Goal: Find specific page/section: Find specific page/section

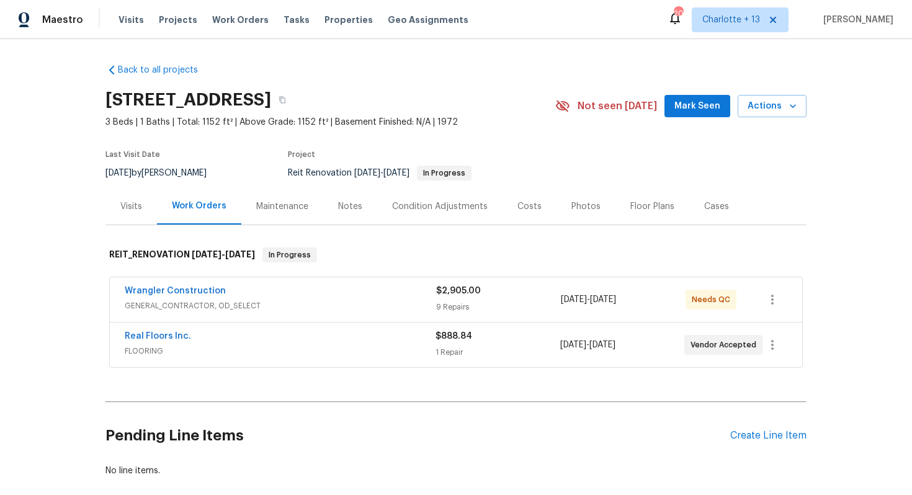
click at [518, 201] on div "Costs" at bounding box center [529, 206] width 24 height 12
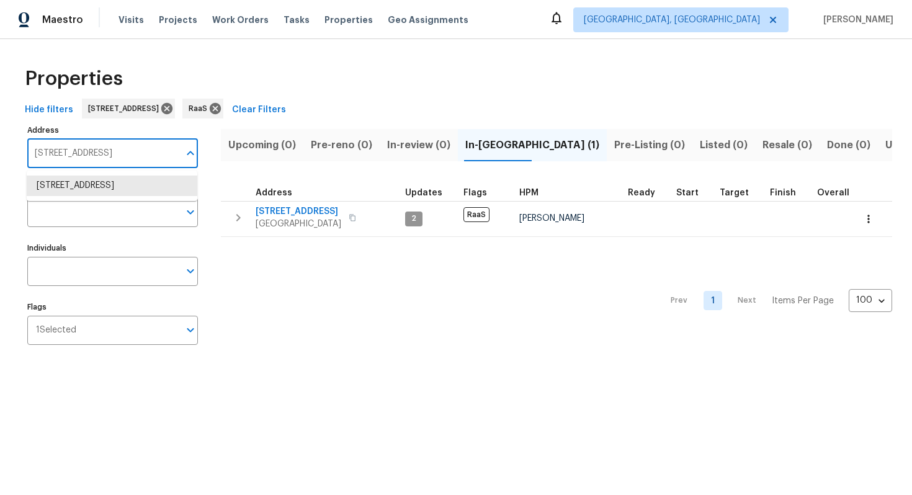
click at [95, 152] on input "7851 Sheridan St Hollywood FL 33024" at bounding box center [103, 153] width 152 height 29
type input "5012 8th Ave"
click at [114, 184] on li "5012 8th Ave Los Angeles CA 90043" at bounding box center [112, 186] width 171 height 20
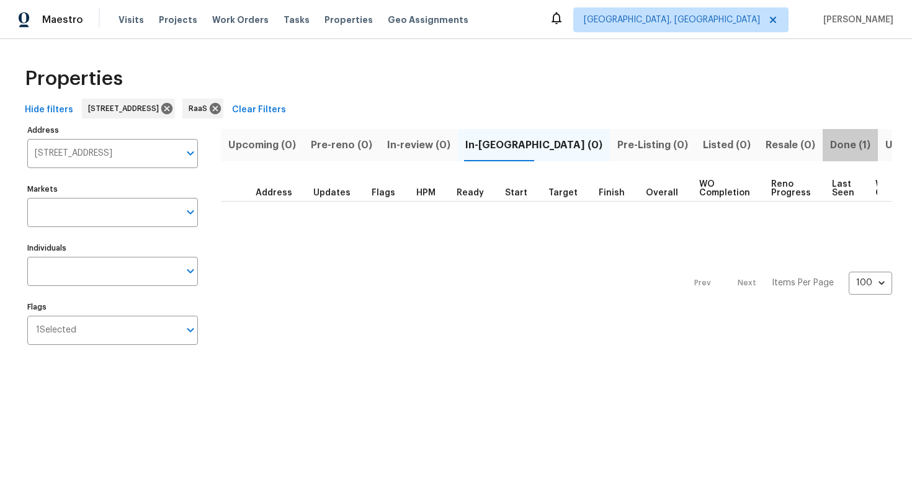
click at [830, 145] on span "Done (1)" at bounding box center [850, 145] width 40 height 17
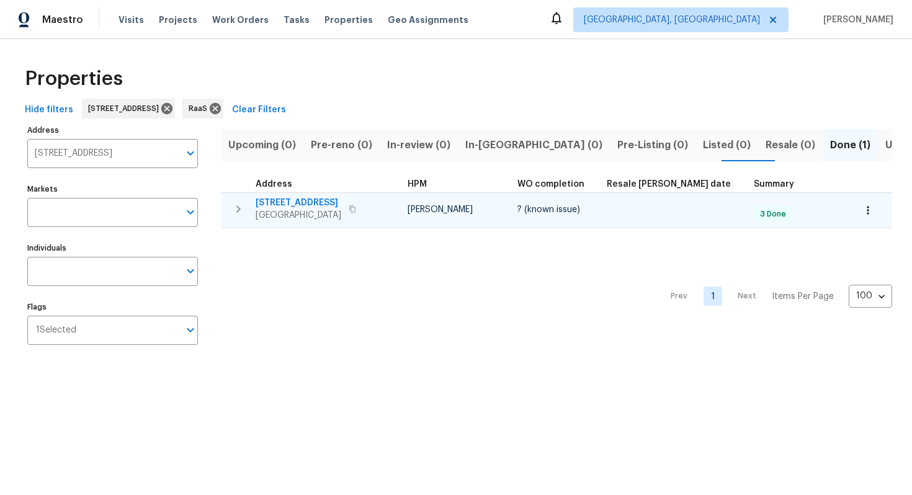
click at [292, 197] on span "5012 8th Ave" at bounding box center [299, 203] width 86 height 12
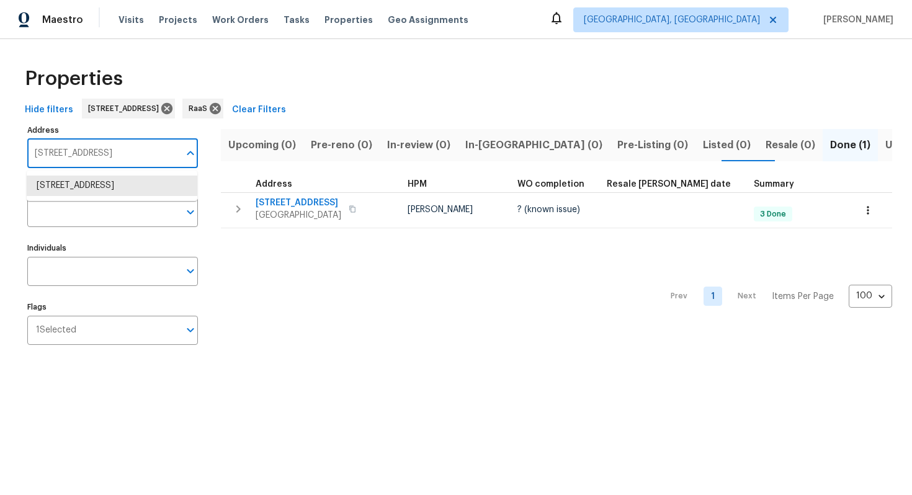
click at [89, 156] on input "5012 8th Ave Los Angeles CA 90043" at bounding box center [103, 153] width 152 height 29
paste input "[STREET_ADDRESS]"
type input "[STREET_ADDRESS]"
click at [83, 190] on li "15818 Caminito Aire Puro San Diego CA 92128" at bounding box center [112, 186] width 171 height 20
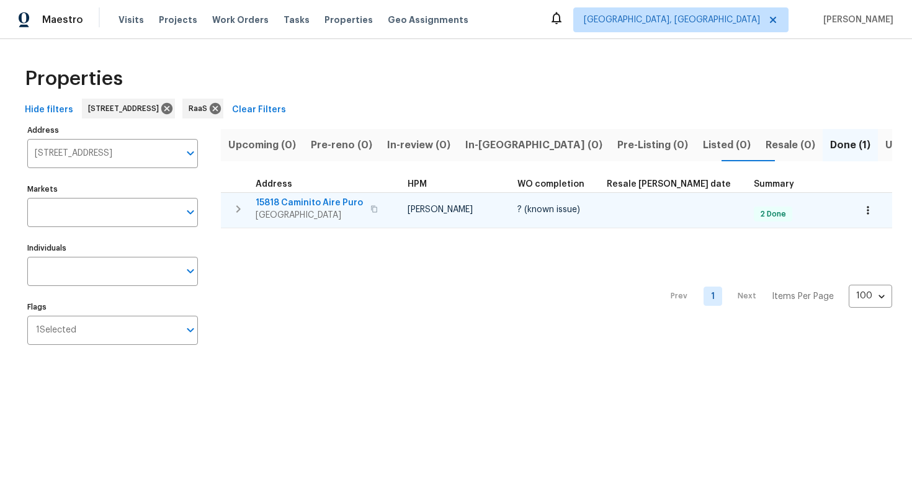
click at [320, 197] on span "15818 Caminito Aire Puro" at bounding box center [309, 203] width 107 height 12
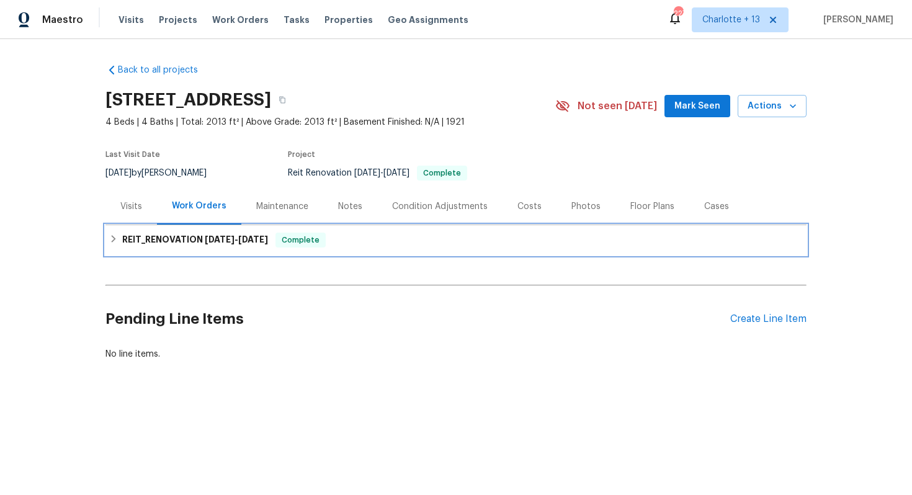
click at [231, 228] on div "REIT_RENOVATION [DATE] - [DATE] Complete" at bounding box center [455, 240] width 701 height 30
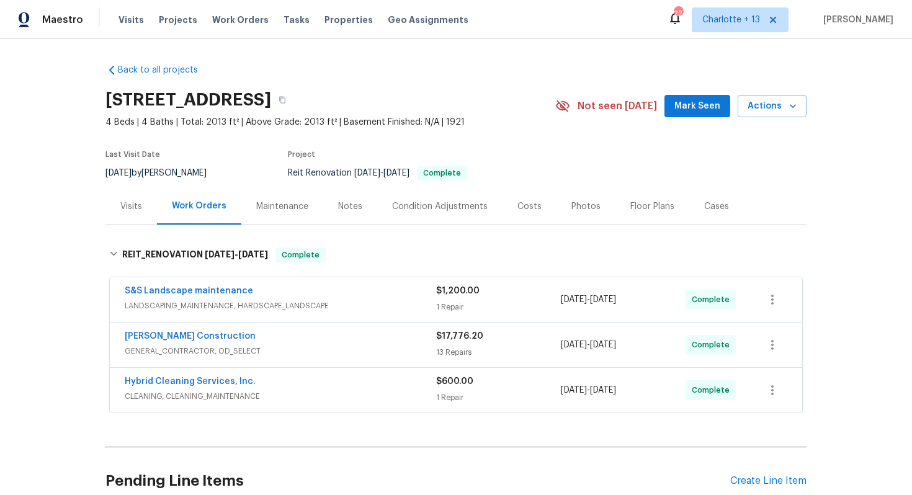
click at [529, 209] on div "Costs" at bounding box center [529, 206] width 24 height 12
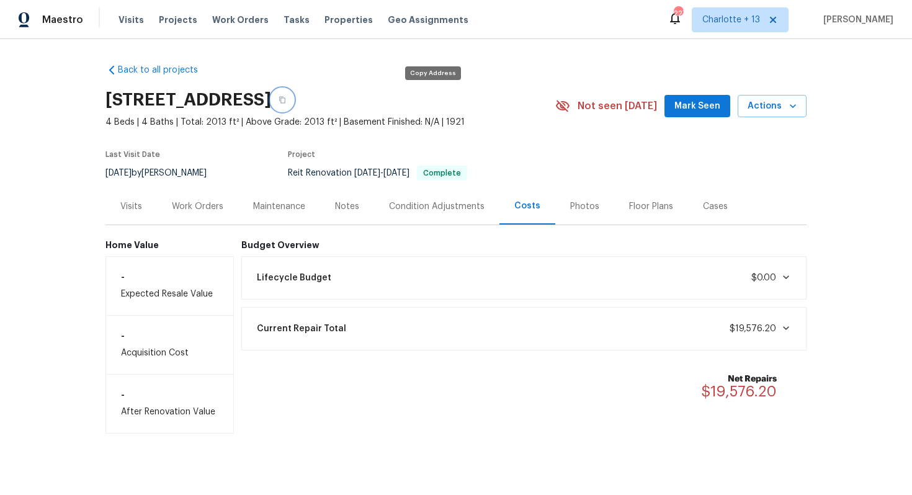
click at [286, 102] on icon "button" at bounding box center [282, 99] width 7 height 7
click at [200, 205] on div "Work Orders" at bounding box center [197, 206] width 51 height 12
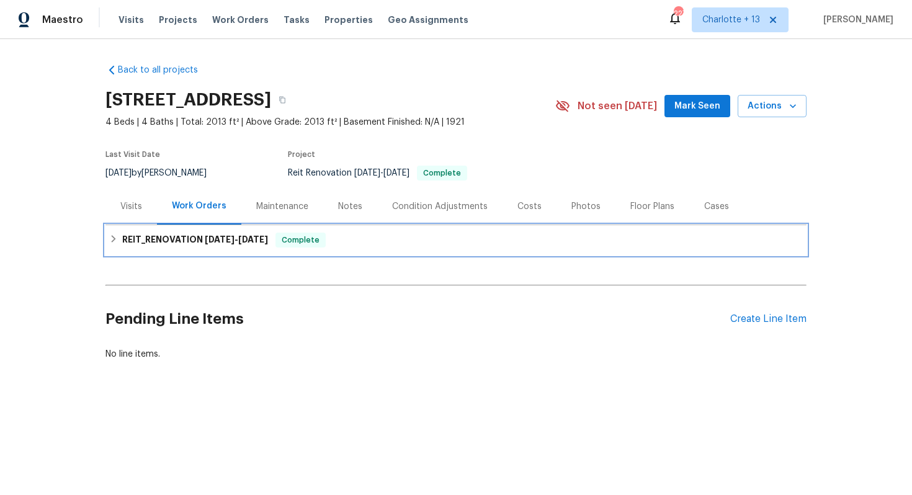
click at [226, 243] on span "[DATE]" at bounding box center [220, 239] width 30 height 9
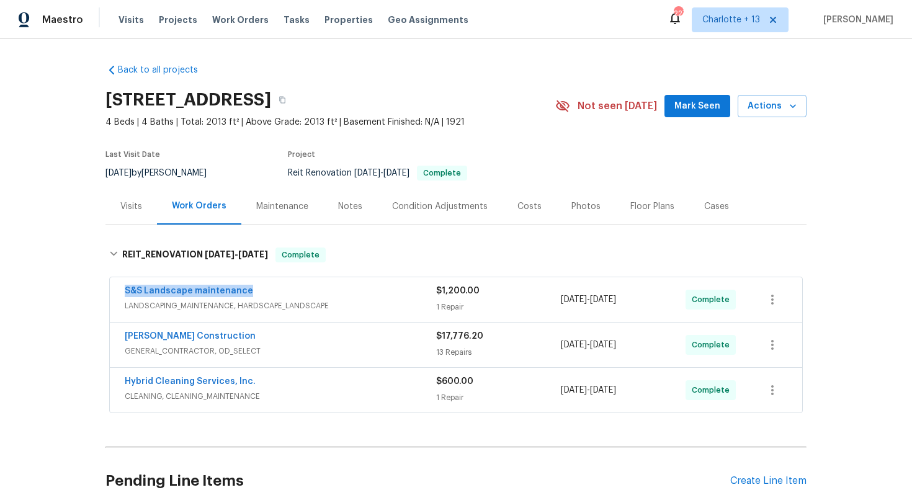
drag, startPoint x: 115, startPoint y: 291, endPoint x: 268, endPoint y: 287, distance: 153.3
click at [268, 287] on div "S&S Landscape maintenance LANDSCAPING_MAINTENANCE, HARDSCAPE_LANDSCAPE $1,200.0…" at bounding box center [456, 299] width 692 height 45
copy link "S&S Landscape maintenance"
drag, startPoint x: 117, startPoint y: 336, endPoint x: 243, endPoint y: 336, distance: 126.6
click at [243, 336] on div "[PERSON_NAME] Construction GENERAL_CONTRACTOR, OD_SELECT $17,776.20 13 Repairs …" at bounding box center [456, 345] width 692 height 45
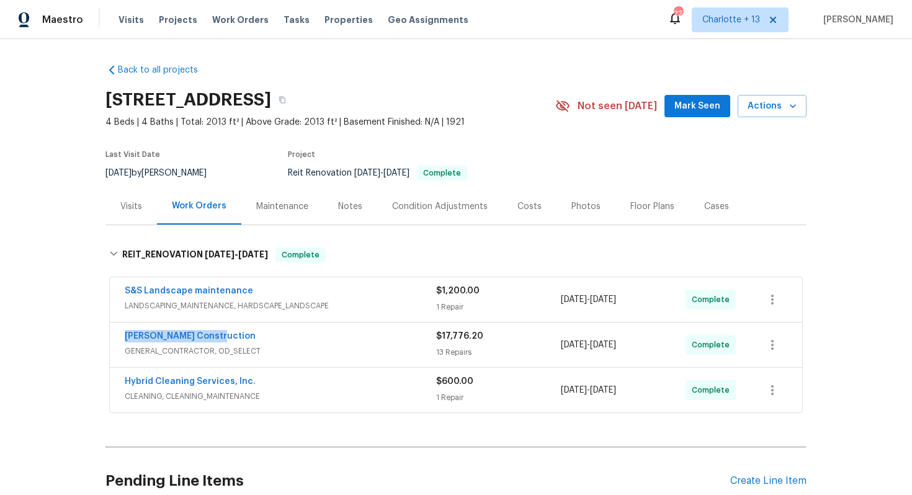
copy link "[PERSON_NAME] Construction"
drag, startPoint x: 116, startPoint y: 378, endPoint x: 188, endPoint y: 368, distance: 72.7
click at [189, 369] on div "Hybrid Cleaning Services, Inc. CLEANING, CLEANING_MAINTENANCE $600.00 1 Repair …" at bounding box center [456, 390] width 692 height 45
drag, startPoint x: 121, startPoint y: 380, endPoint x: 262, endPoint y: 375, distance: 141.5
click at [262, 377] on div "Hybrid Cleaning Services, Inc. CLEANING, CLEANING_MAINTENANCE $600.00 1 Repair …" at bounding box center [456, 390] width 692 height 45
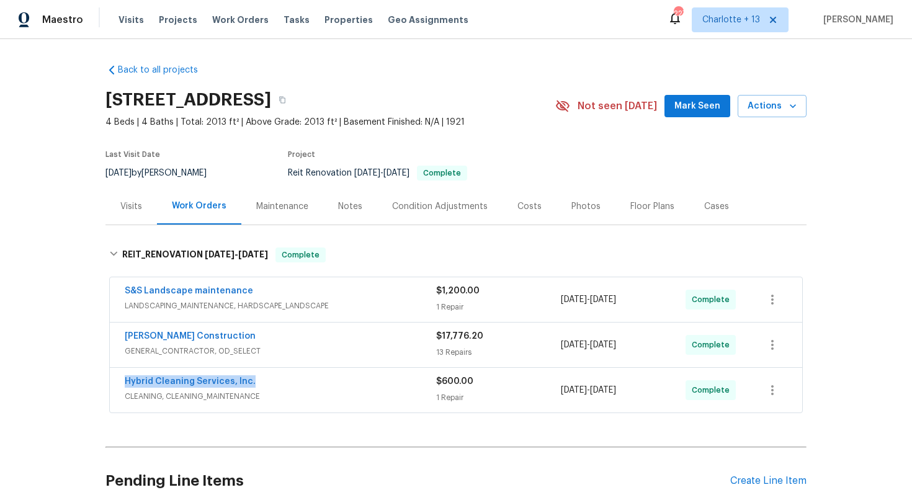
copy link "Hybrid Cleaning Services, Inc."
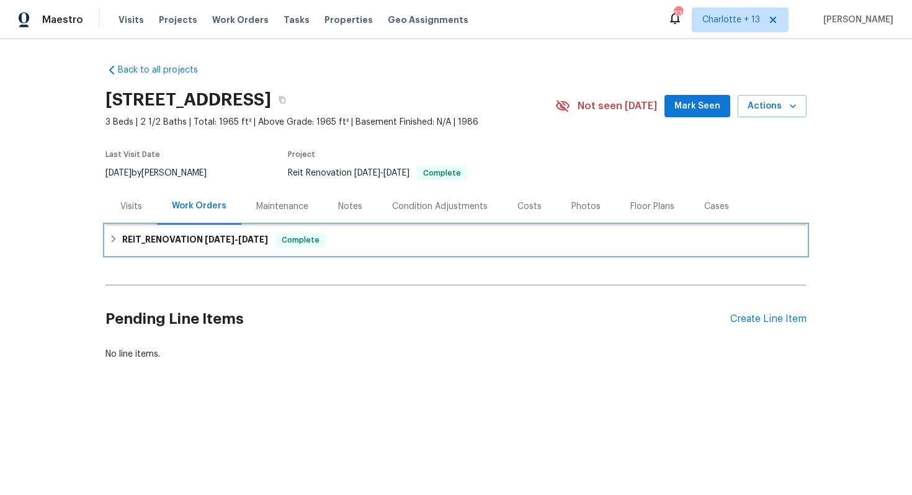
click at [341, 237] on div "REIT_RENOVATION [DATE] - [DATE] Complete" at bounding box center [456, 240] width 694 height 15
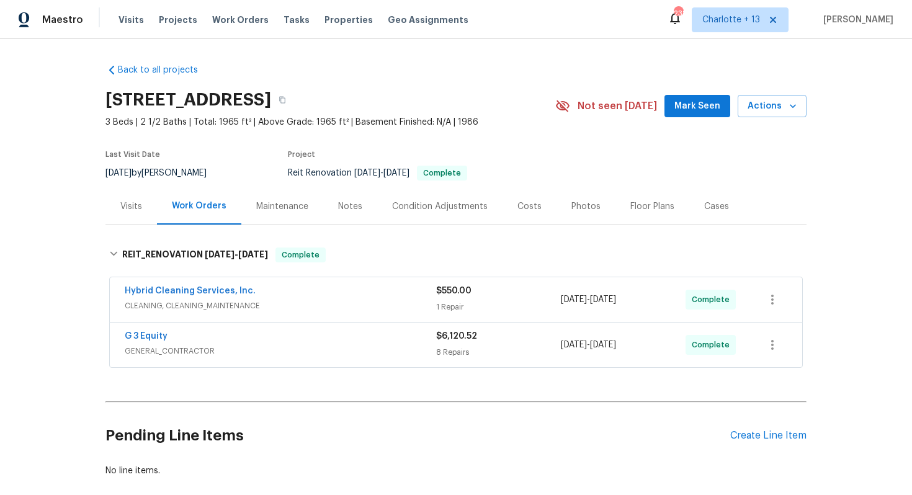
click at [521, 204] on div "Costs" at bounding box center [529, 206] width 24 height 12
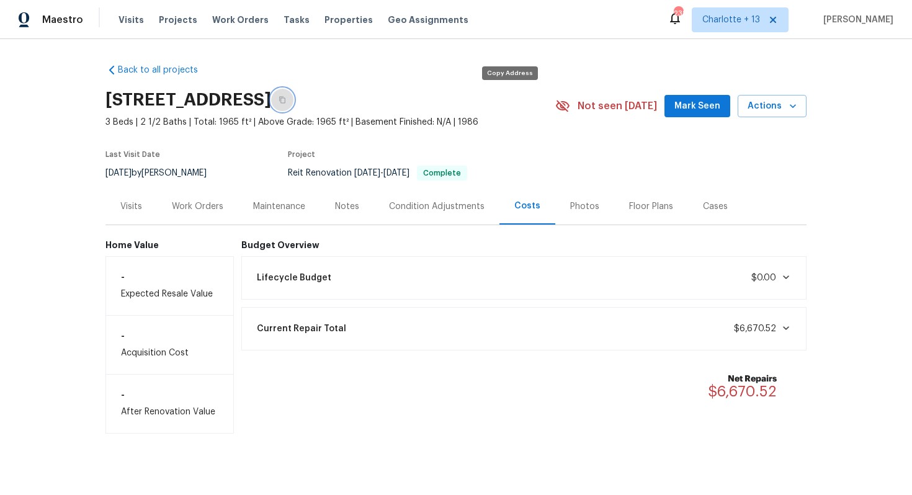
click at [286, 101] on icon "button" at bounding box center [282, 99] width 7 height 7
click at [177, 205] on div "Work Orders" at bounding box center [197, 206] width 51 height 12
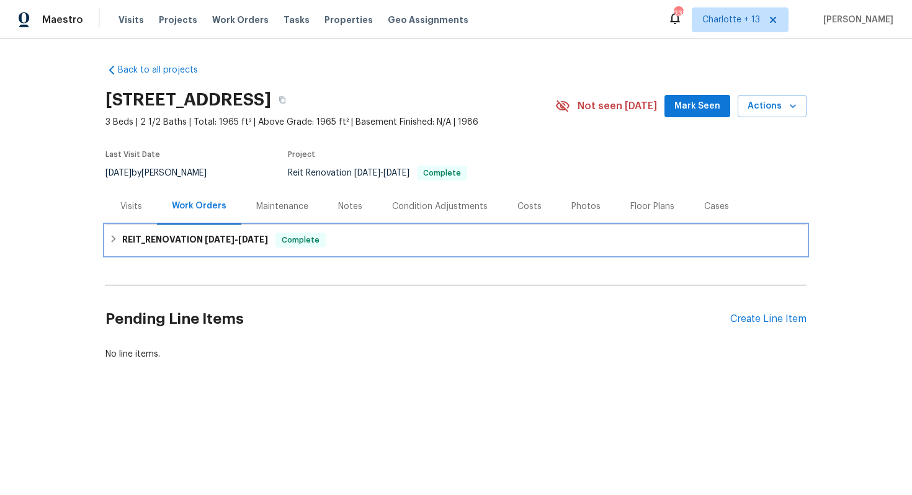
click at [163, 235] on h6 "REIT_RENOVATION 9/17/25 - 10/1/25" at bounding box center [195, 240] width 146 height 15
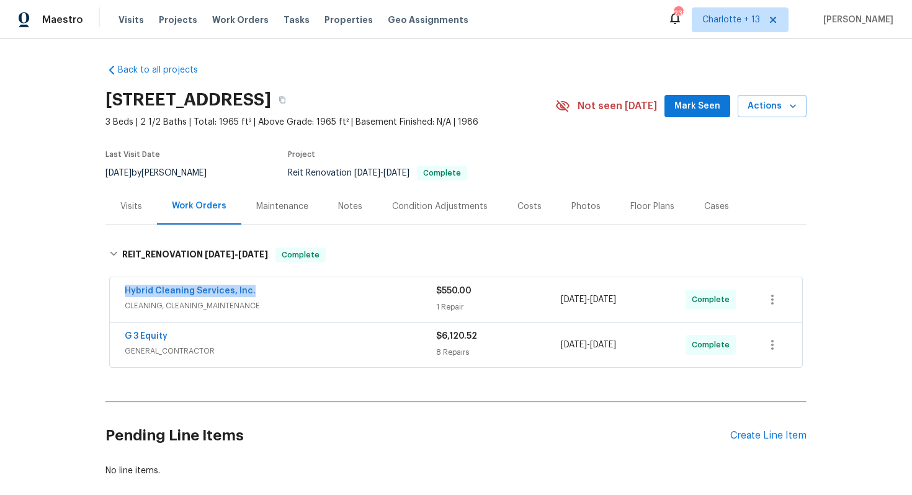
drag, startPoint x: 121, startPoint y: 290, endPoint x: 257, endPoint y: 292, distance: 135.9
click at [257, 292] on div "Hybrid Cleaning Services, Inc. CLEANING, CLEANING_MAINTENANCE $550.00 1 Repair …" at bounding box center [456, 299] width 692 height 45
copy link "Hybrid Cleaning Services, Inc."
drag, startPoint x: 112, startPoint y: 334, endPoint x: 221, endPoint y: 341, distance: 108.8
click at [222, 341] on div "G 3 Equity GENERAL_CONTRACTOR $6,120.52 8 Repairs 9/23/2025 - 9/30/2025 Complete" at bounding box center [456, 345] width 692 height 45
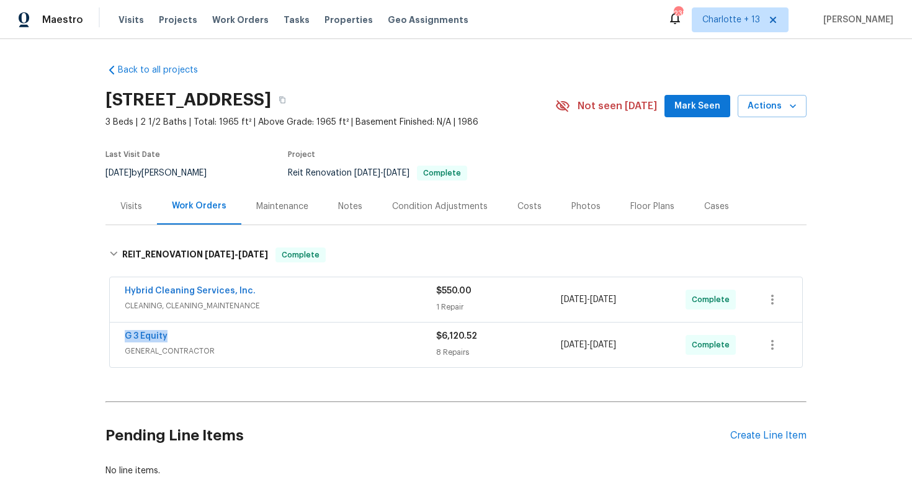
copy link "G 3 Equity"
click at [511, 207] on div "Costs" at bounding box center [530, 206] width 54 height 37
